Goal: Task Accomplishment & Management: Manage account settings

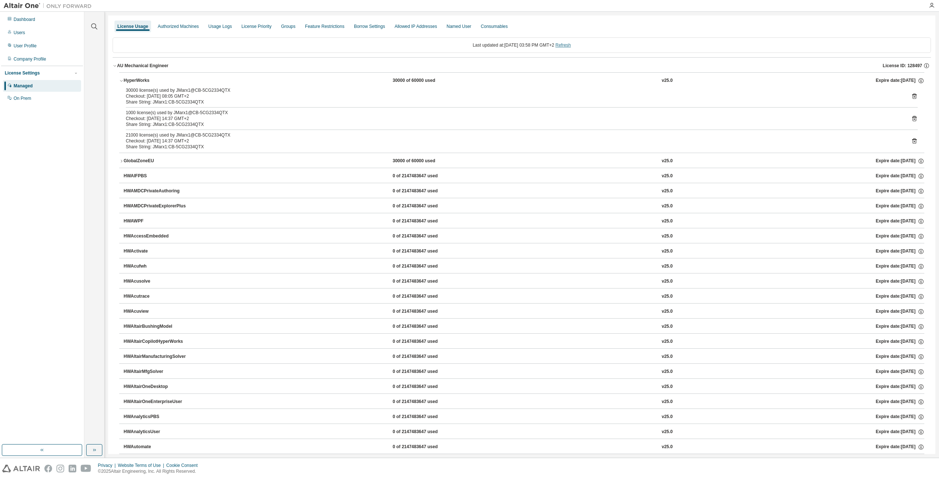
click at [571, 47] on link "Refresh" at bounding box center [562, 45] width 15 height 5
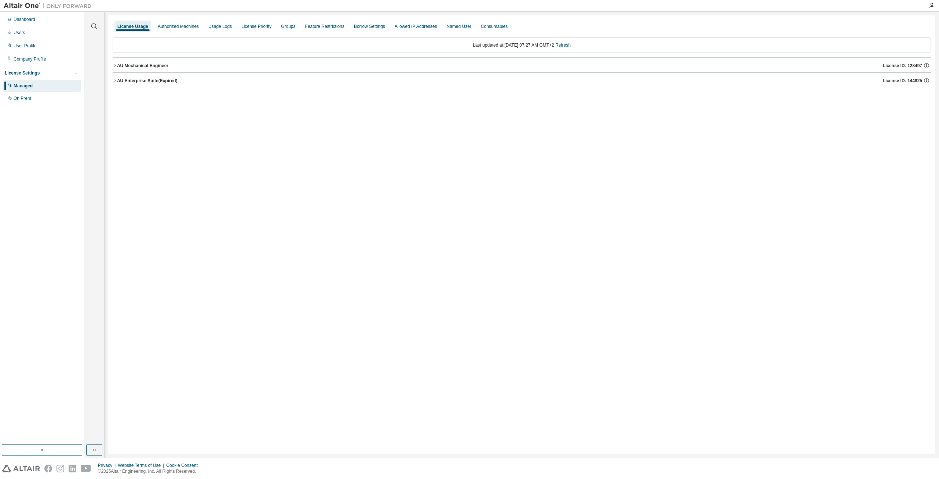
click at [117, 64] on div "AU Mechanical Engineer" at bounding box center [142, 66] width 51 height 6
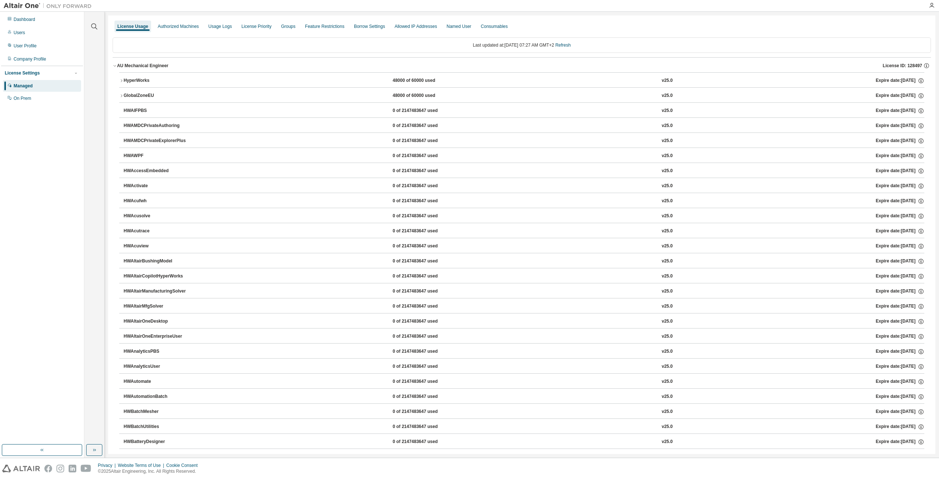
click at [143, 81] on div "HyperWorks" at bounding box center [157, 80] width 66 height 7
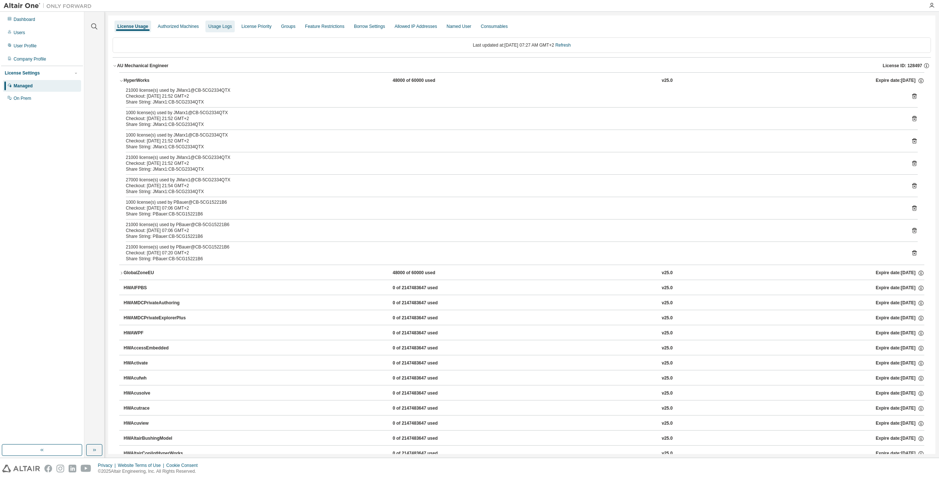
click at [223, 27] on div "Usage Logs" at bounding box center [219, 26] width 23 height 6
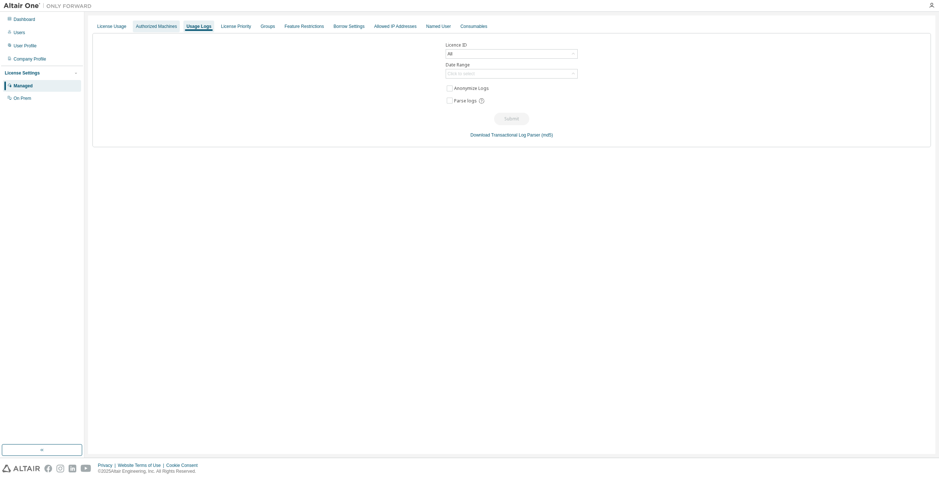
click at [161, 25] on div "Authorized Machines" at bounding box center [156, 26] width 41 height 6
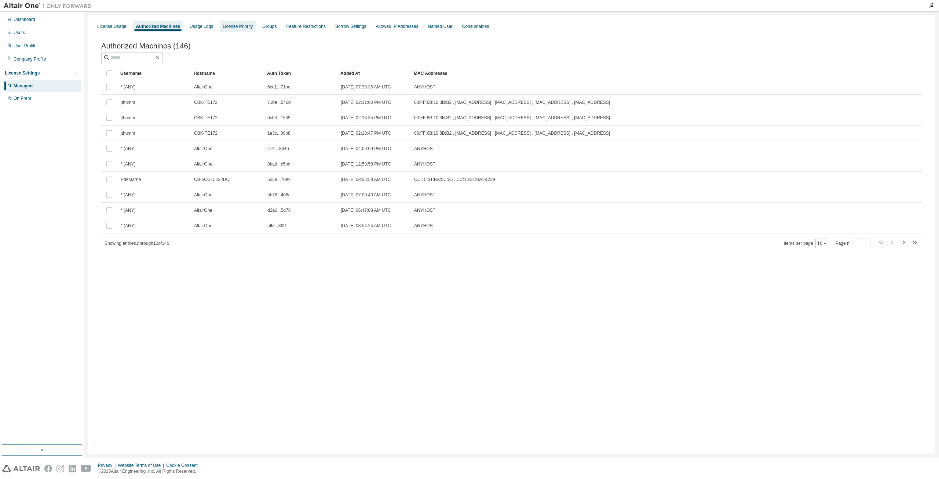
click at [223, 24] on div "License Priority" at bounding box center [238, 26] width 30 height 6
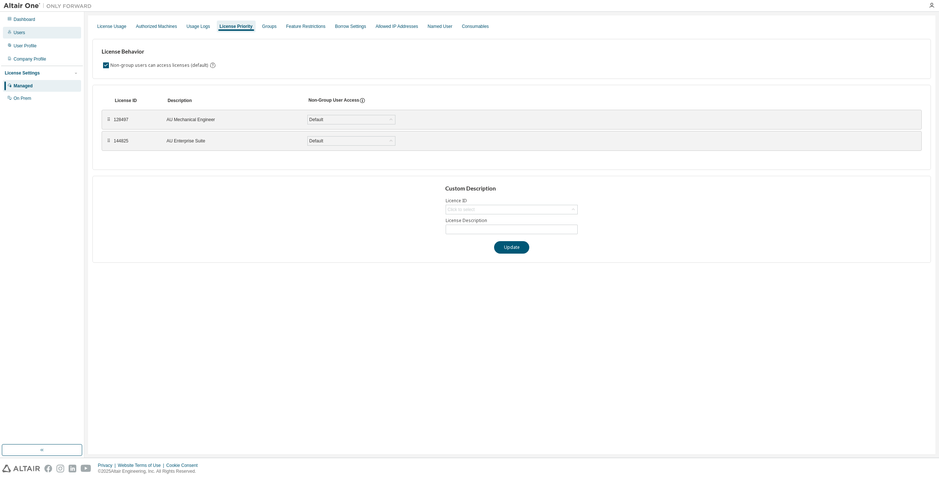
click at [32, 35] on div "Users" at bounding box center [42, 33] width 78 height 12
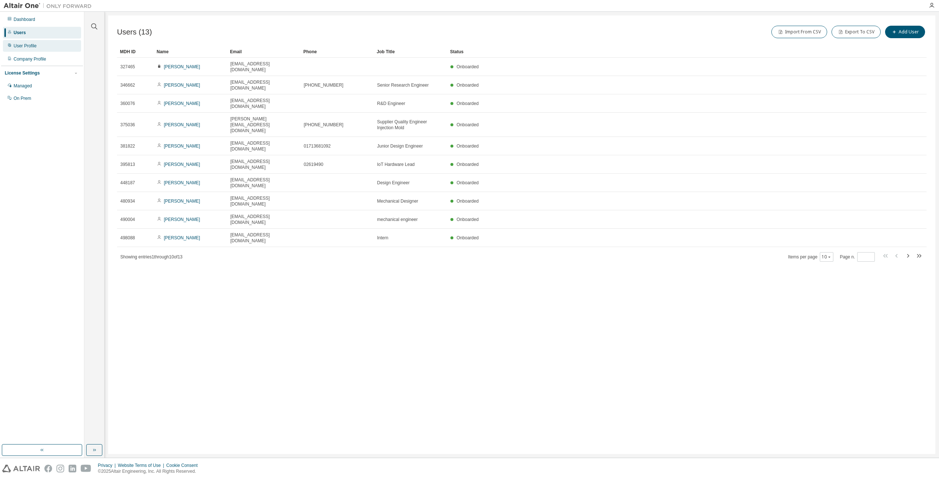
click at [36, 43] on div "User Profile" at bounding box center [42, 46] width 78 height 12
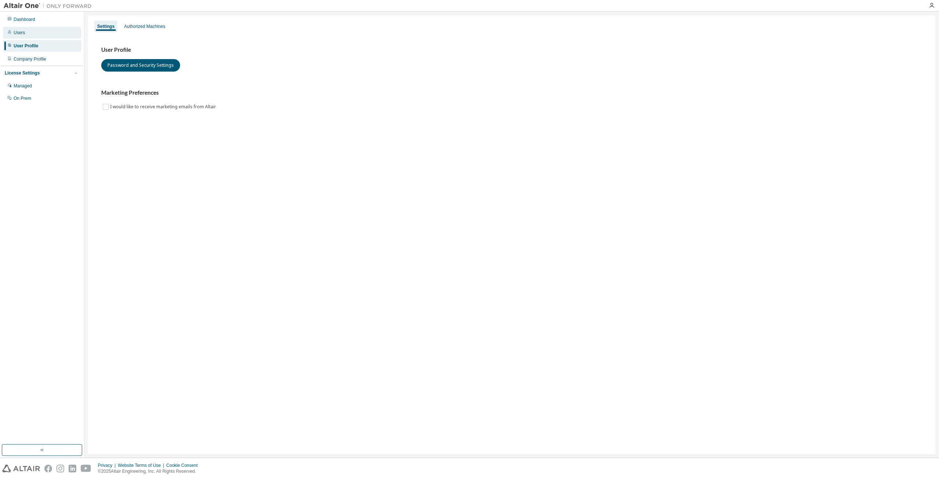
click at [47, 35] on div "Users" at bounding box center [42, 33] width 78 height 12
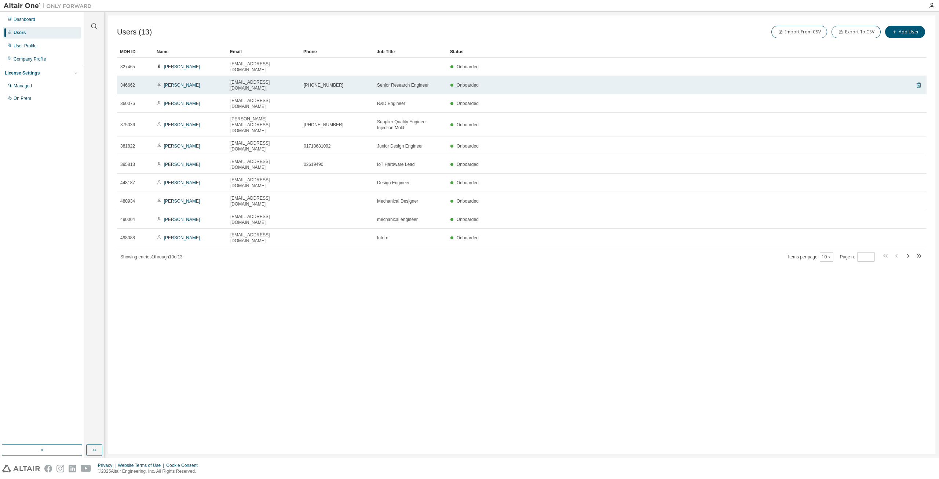
click at [918, 83] on icon at bounding box center [918, 86] width 4 height 6
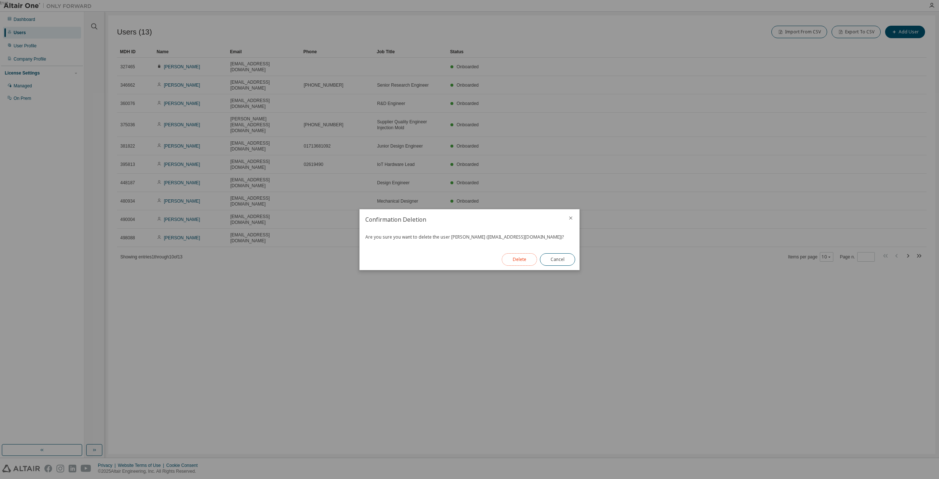
click at [522, 261] on button "Delete" at bounding box center [519, 259] width 35 height 12
click at [556, 261] on button "Close" at bounding box center [557, 259] width 35 height 12
click at [551, 260] on button "Close" at bounding box center [557, 259] width 35 height 12
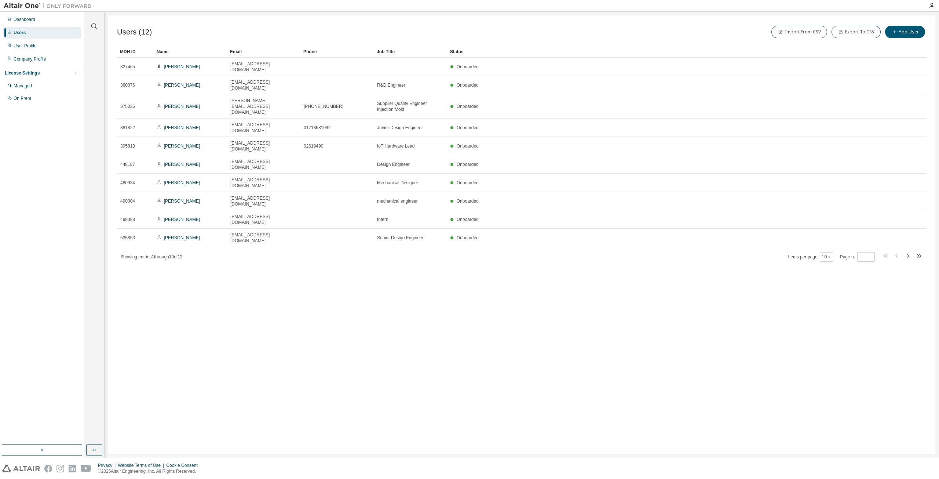
click at [907, 251] on icon "button" at bounding box center [907, 255] width 9 height 9
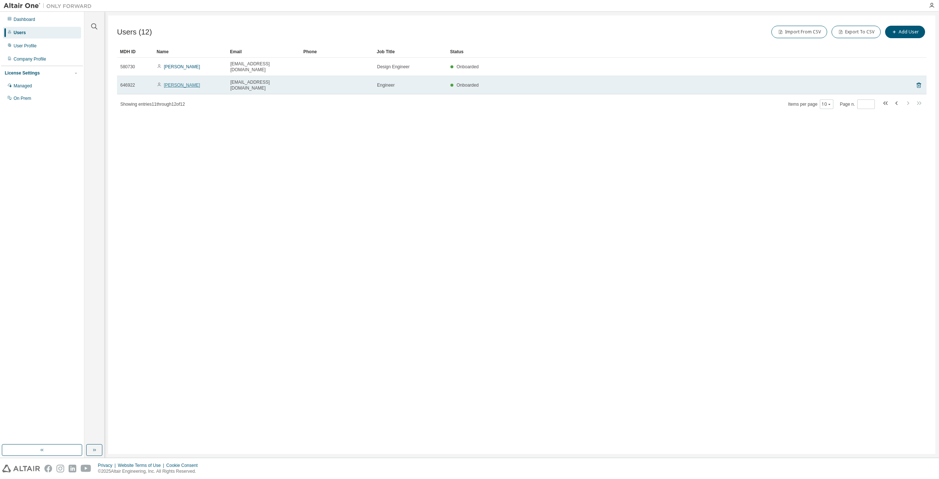
click at [178, 83] on link "[PERSON_NAME]" at bounding box center [182, 85] width 36 height 5
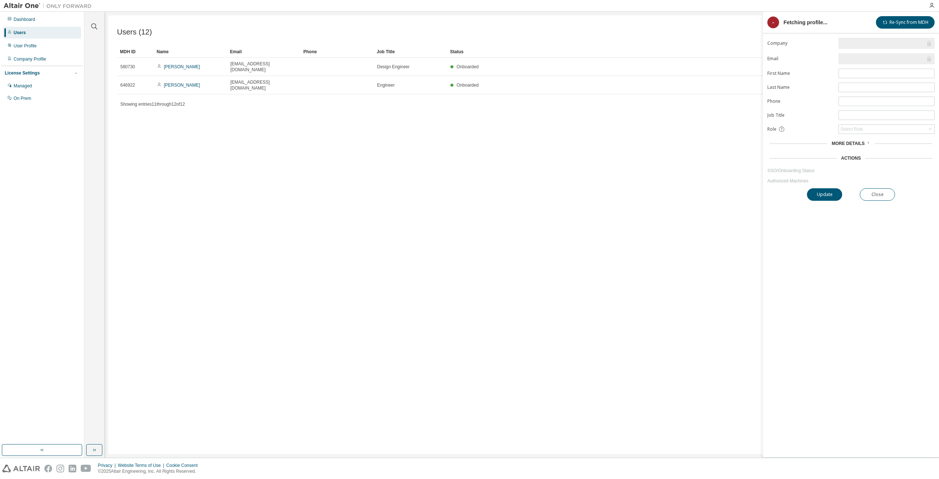
type input "*"
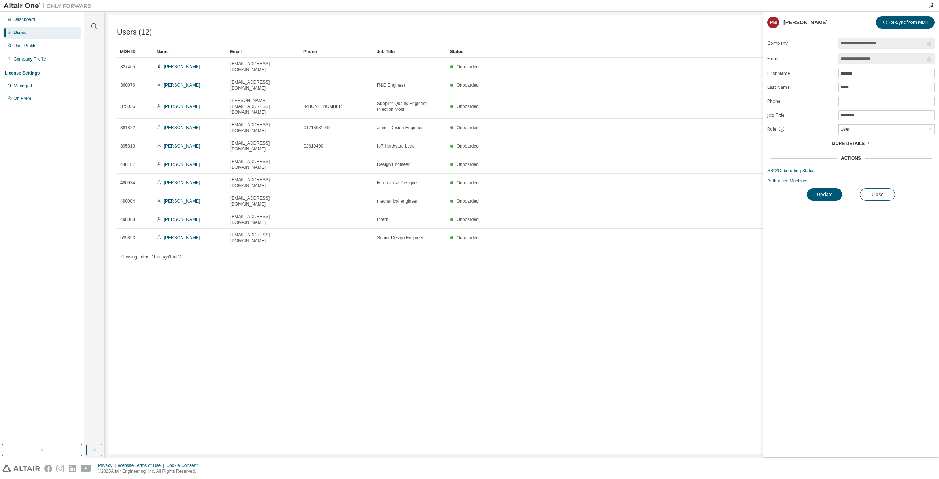
click at [854, 142] on span "More Details" at bounding box center [847, 143] width 33 height 5
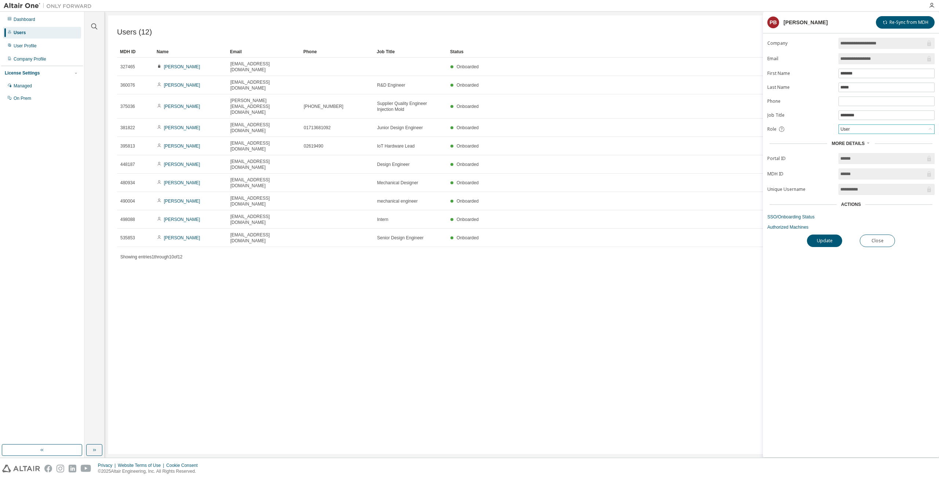
click at [858, 127] on div "User" at bounding box center [886, 129] width 95 height 9
click at [853, 139] on li "Admin" at bounding box center [886, 137] width 94 height 10
click at [828, 239] on button "Update" at bounding box center [824, 240] width 35 height 12
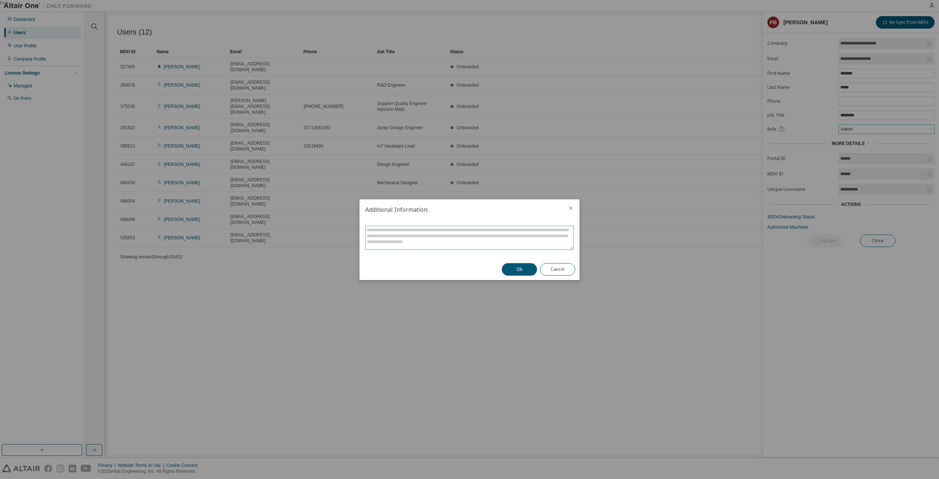
click at [526, 245] on textarea at bounding box center [470, 237] width 208 height 23
type textarea "*****"
click at [560, 267] on button "Cancel" at bounding box center [557, 269] width 35 height 12
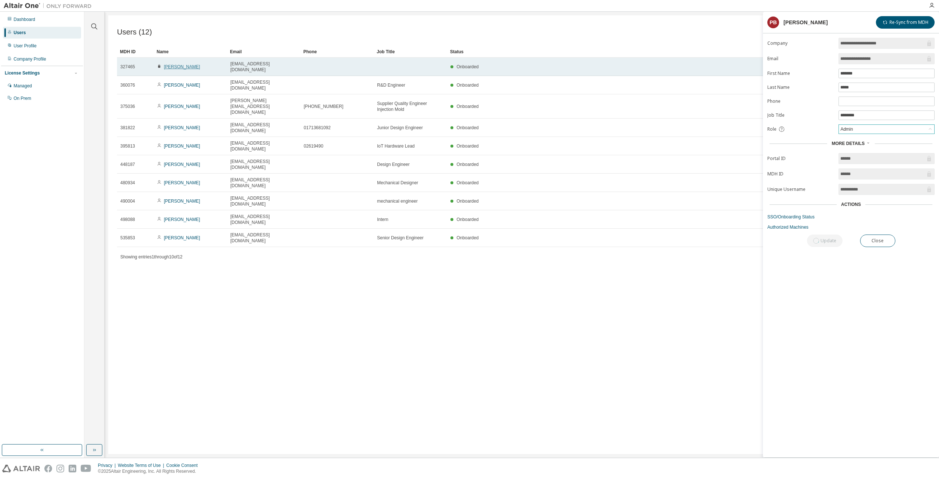
click at [178, 64] on link "[PERSON_NAME]" at bounding box center [182, 66] width 36 height 5
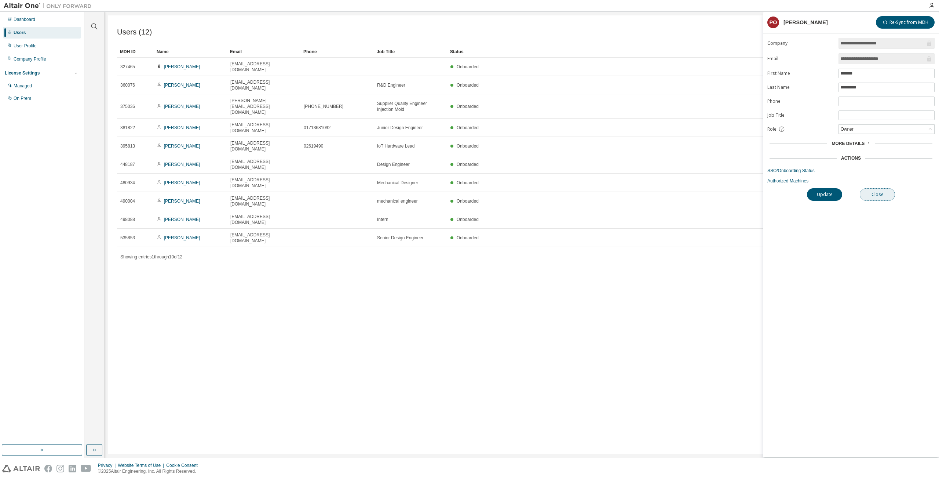
click at [887, 192] on button "Close" at bounding box center [877, 194] width 35 height 12
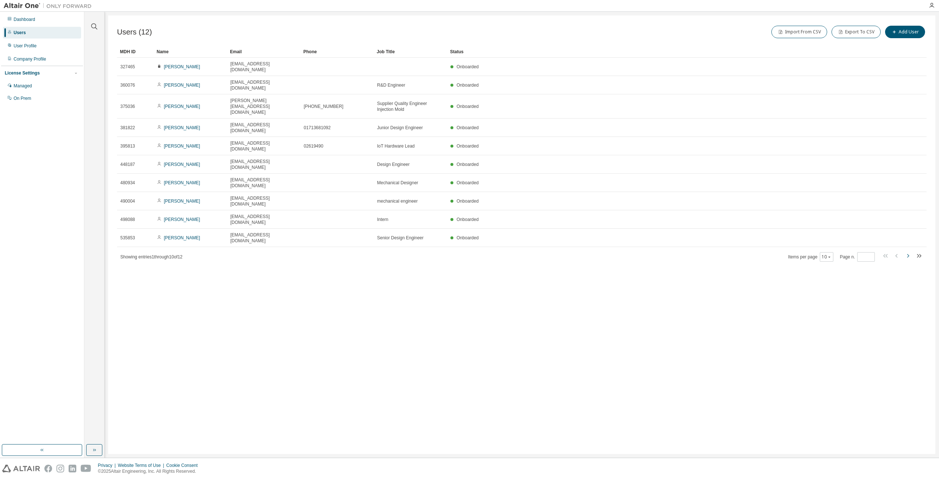
click at [905, 251] on icon "button" at bounding box center [907, 255] width 9 height 9
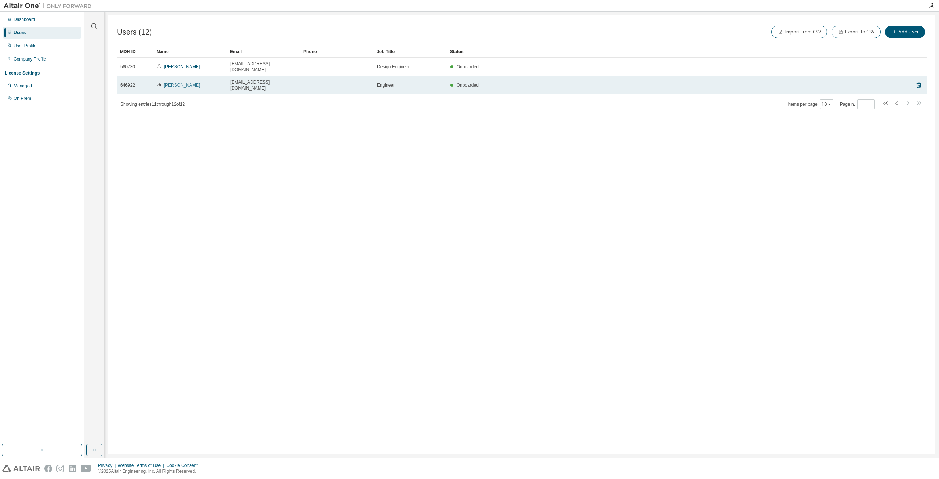
click at [175, 83] on link "[PERSON_NAME]" at bounding box center [182, 85] width 36 height 5
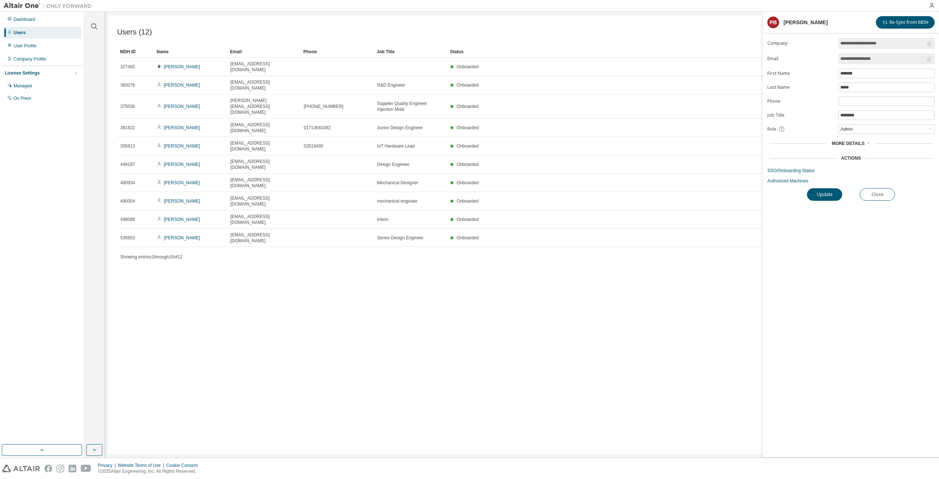
click at [858, 145] on div "More Details" at bounding box center [850, 143] width 167 height 10
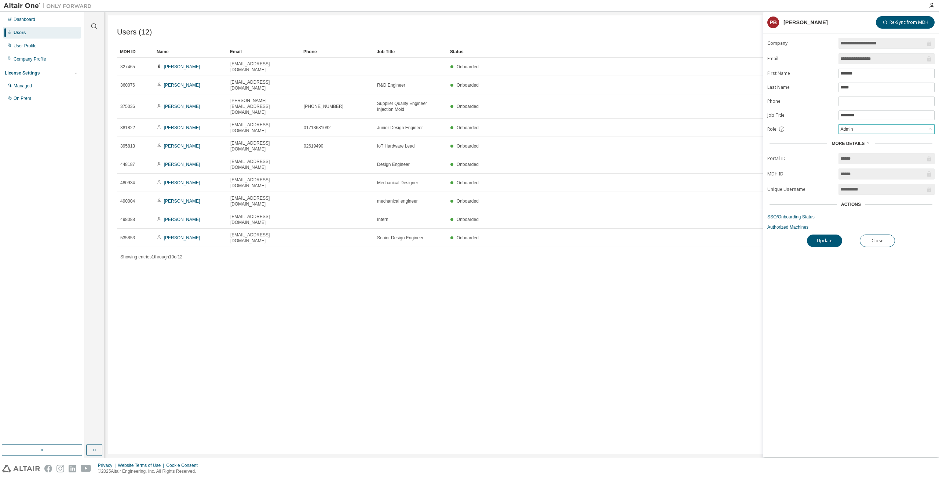
click at [862, 125] on div "Admin" at bounding box center [886, 129] width 95 height 9
click at [854, 144] on li "Owner" at bounding box center [886, 147] width 94 height 10
click at [832, 241] on button "Update" at bounding box center [824, 240] width 35 height 12
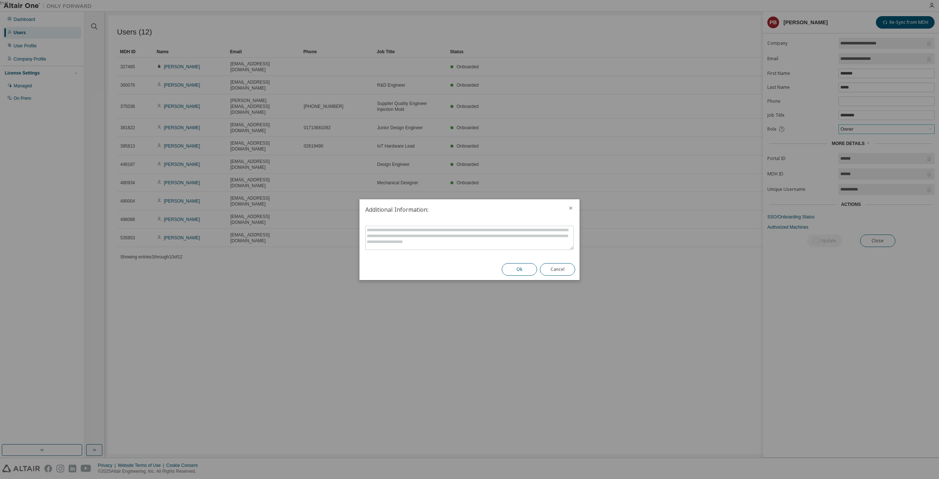
click at [516, 268] on button "Ok" at bounding box center [519, 269] width 35 height 12
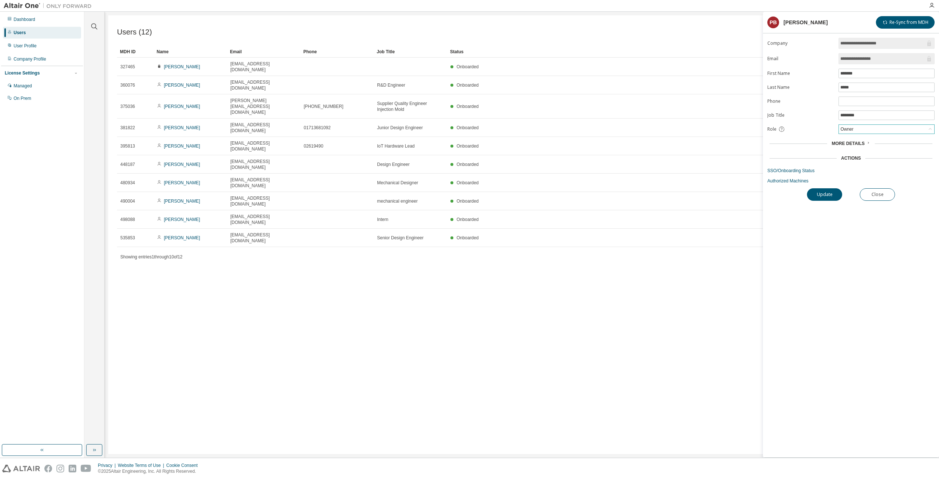
click at [863, 127] on div "Owner" at bounding box center [886, 129] width 95 height 9
click at [858, 139] on li "Admin" at bounding box center [886, 137] width 94 height 10
click at [830, 198] on button "Update" at bounding box center [824, 194] width 35 height 12
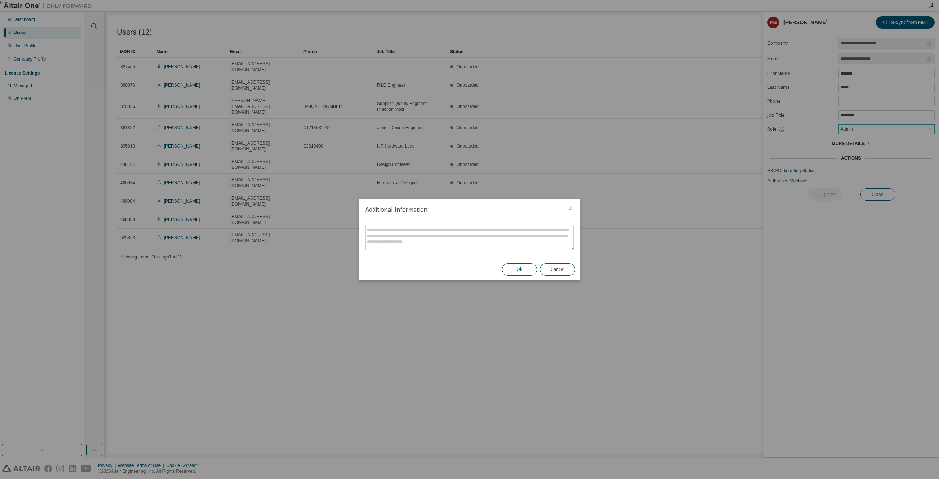
click at [519, 268] on button "Ok" at bounding box center [519, 269] width 35 height 12
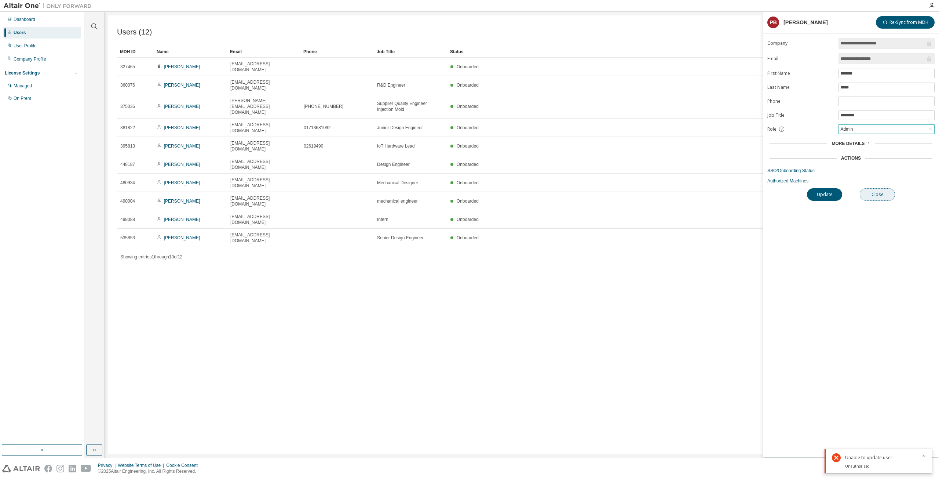
click at [868, 191] on button "Close" at bounding box center [877, 194] width 35 height 12
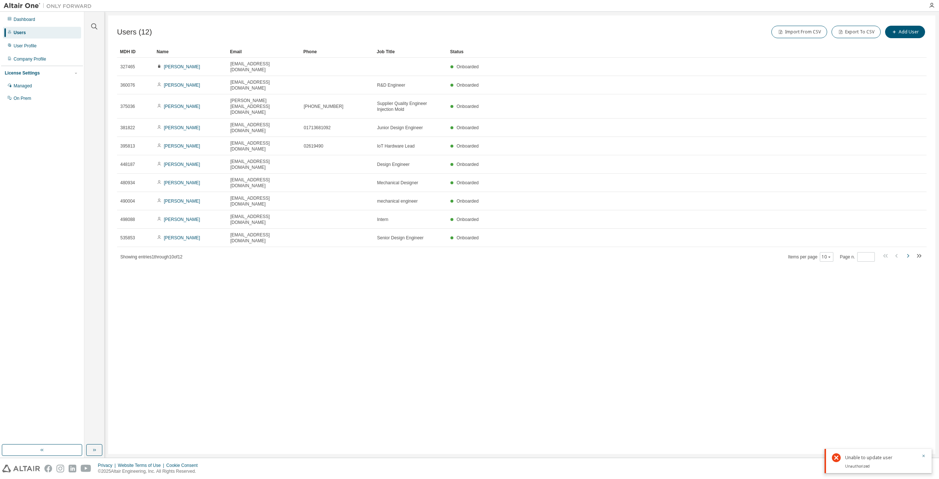
click at [909, 251] on icon "button" at bounding box center [907, 255] width 9 height 9
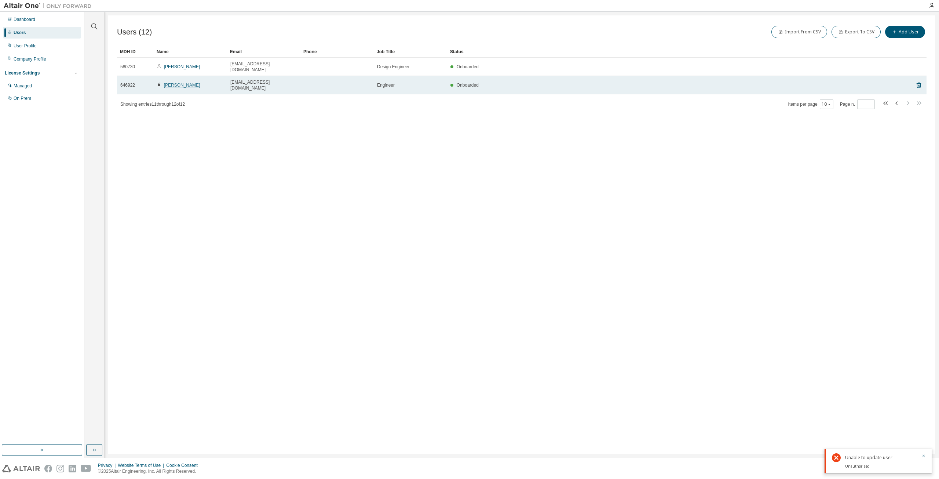
click at [173, 83] on link "[PERSON_NAME]" at bounding box center [182, 85] width 36 height 5
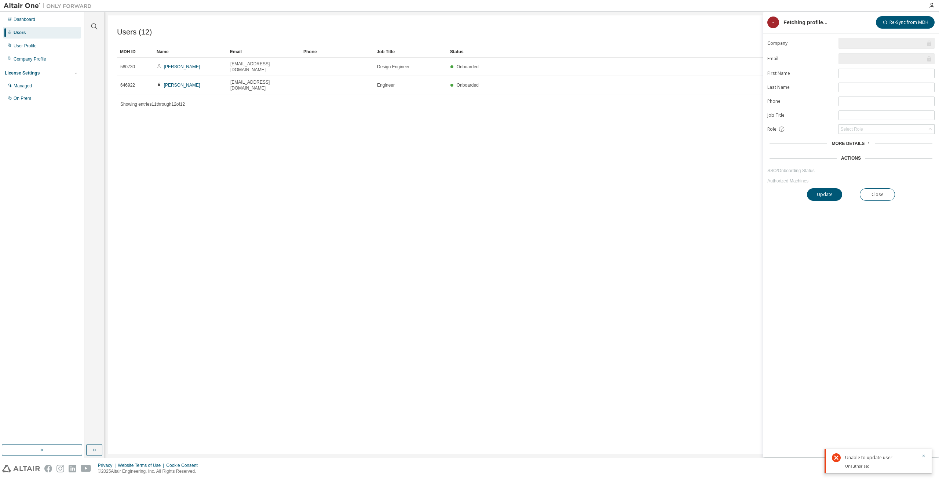
type input "*"
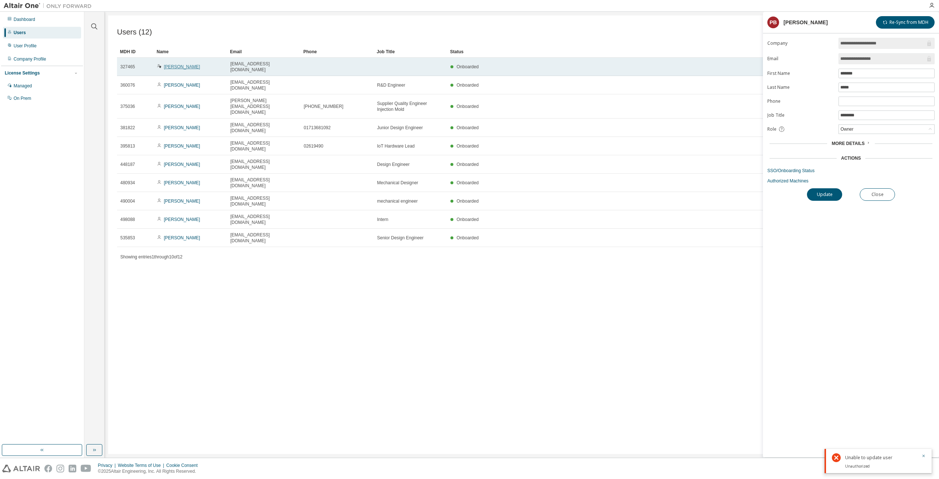
click at [191, 64] on link "[PERSON_NAME]" at bounding box center [182, 66] width 36 height 5
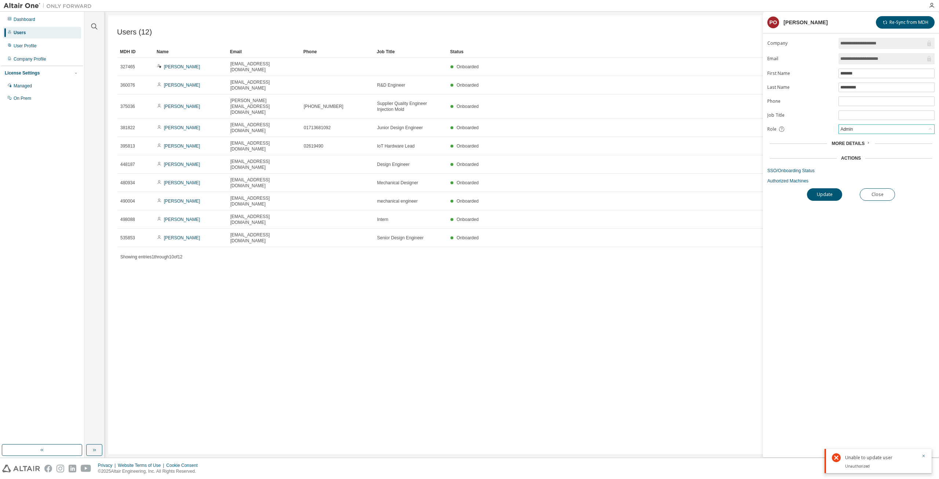
click at [878, 131] on div "Admin" at bounding box center [886, 129] width 95 height 9
click at [849, 144] on li "Owner" at bounding box center [886, 147] width 94 height 10
click at [832, 193] on button "Update" at bounding box center [824, 194] width 35 height 12
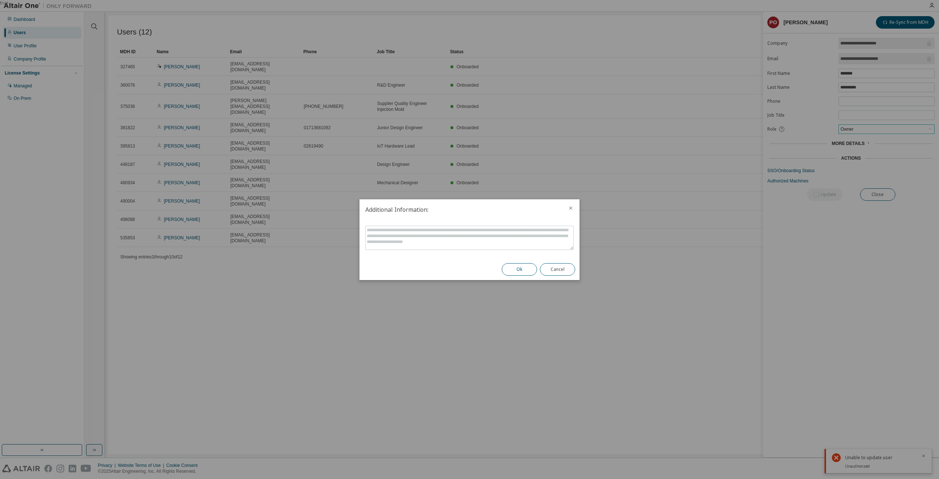
click at [519, 272] on button "Ok" at bounding box center [519, 269] width 35 height 12
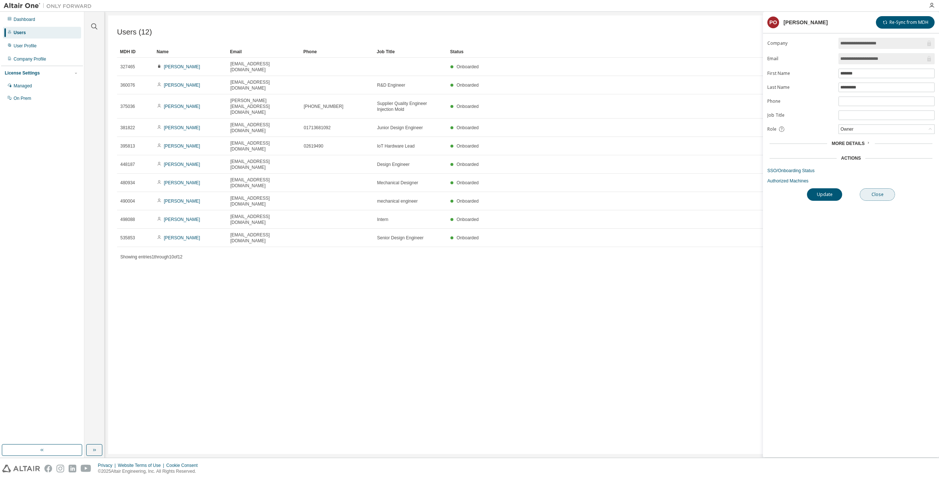
click at [885, 193] on button "Close" at bounding box center [877, 194] width 35 height 12
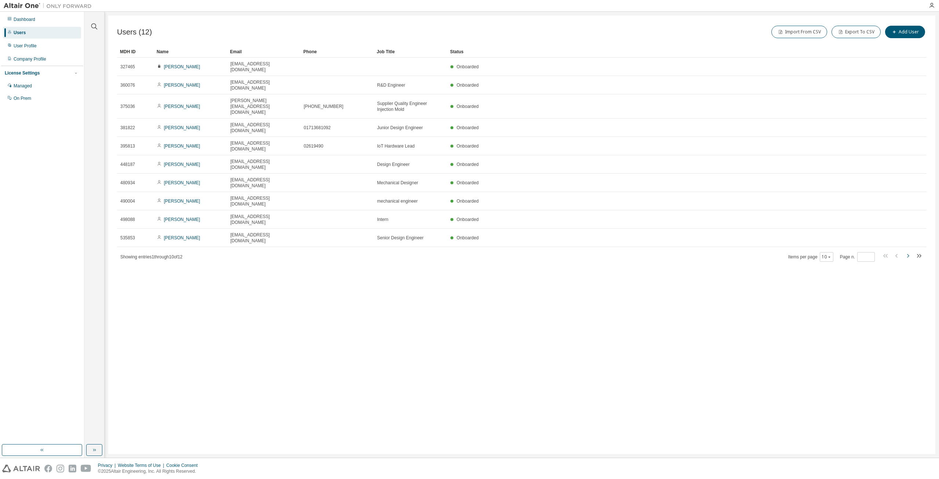
click at [908, 251] on icon "button" at bounding box center [907, 255] width 9 height 9
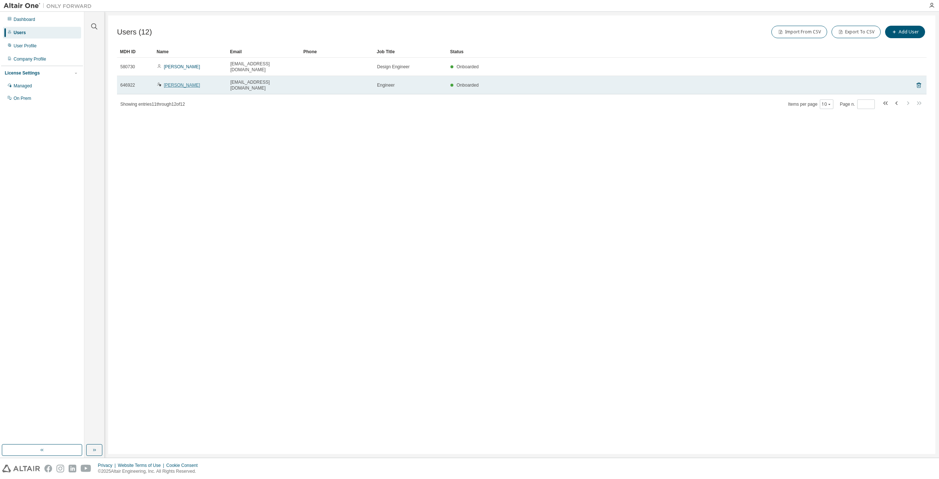
click at [175, 83] on link "[PERSON_NAME]" at bounding box center [182, 85] width 36 height 5
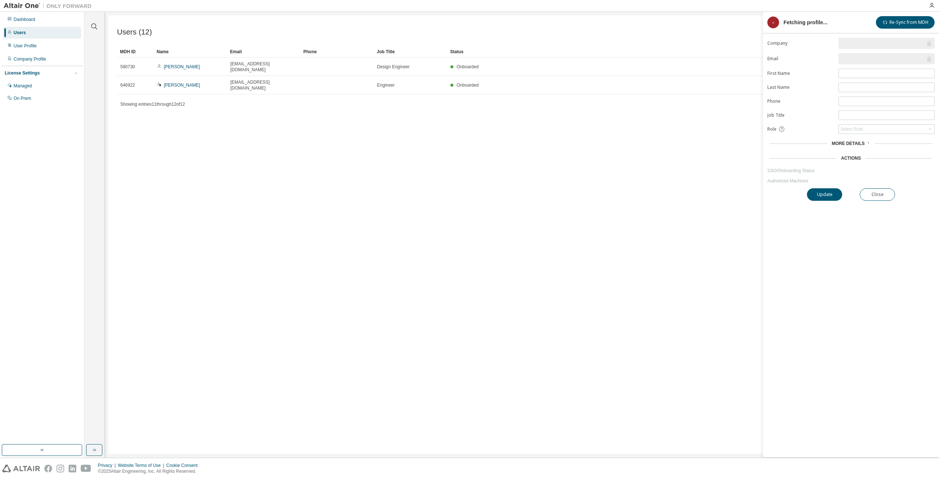
type input "*"
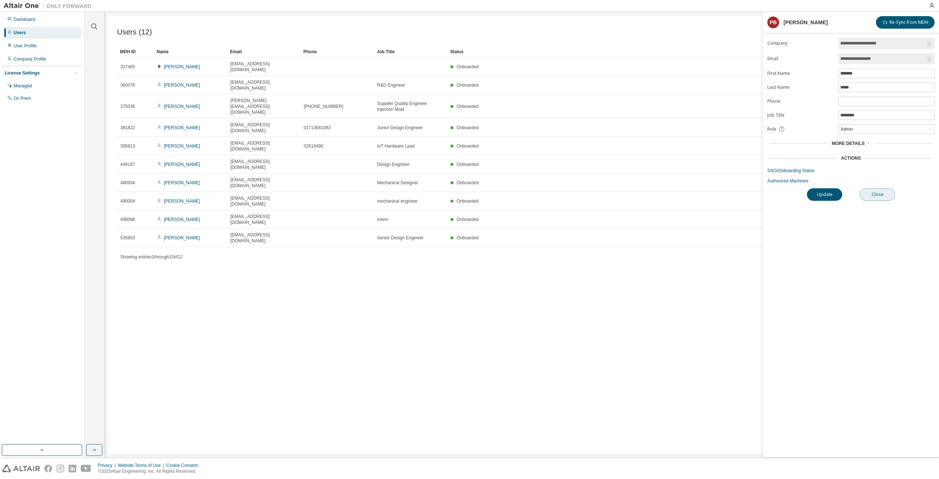
click at [882, 192] on button "Close" at bounding box center [877, 194] width 35 height 12
